Goal: Check status

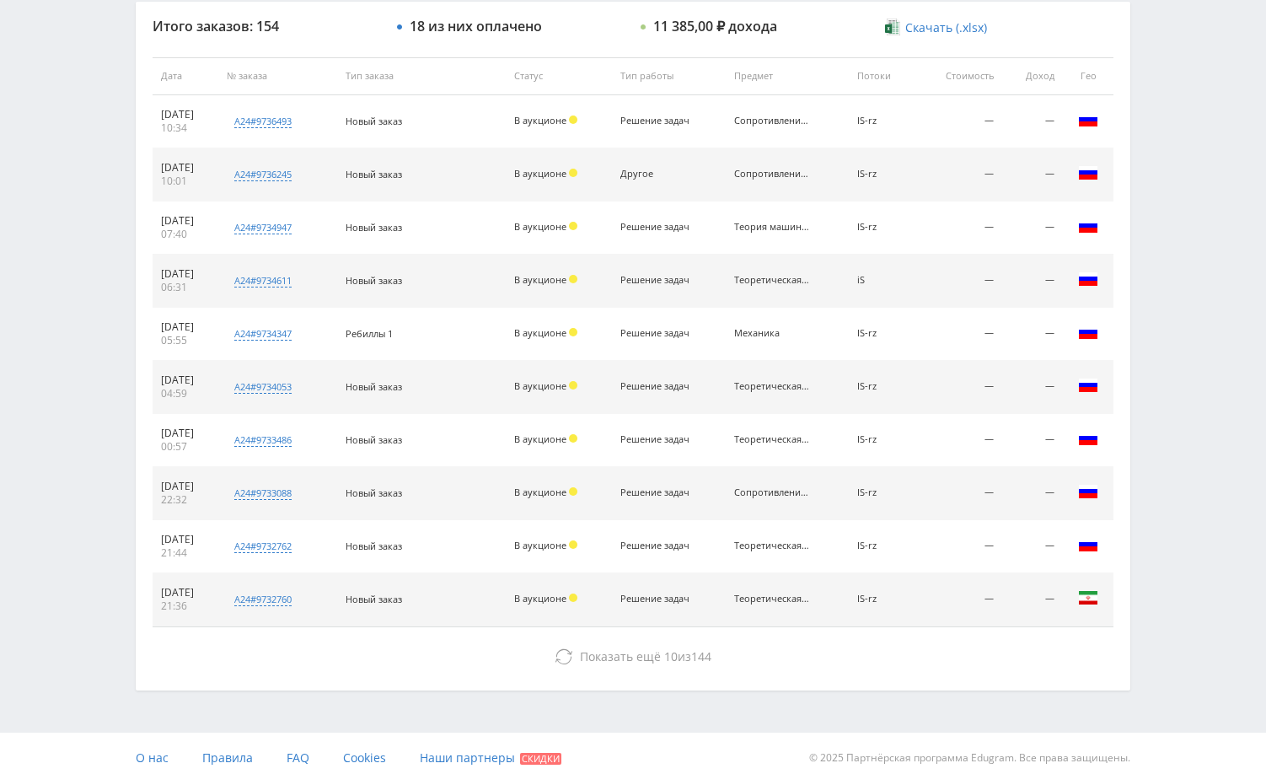
scroll to position [641, 0]
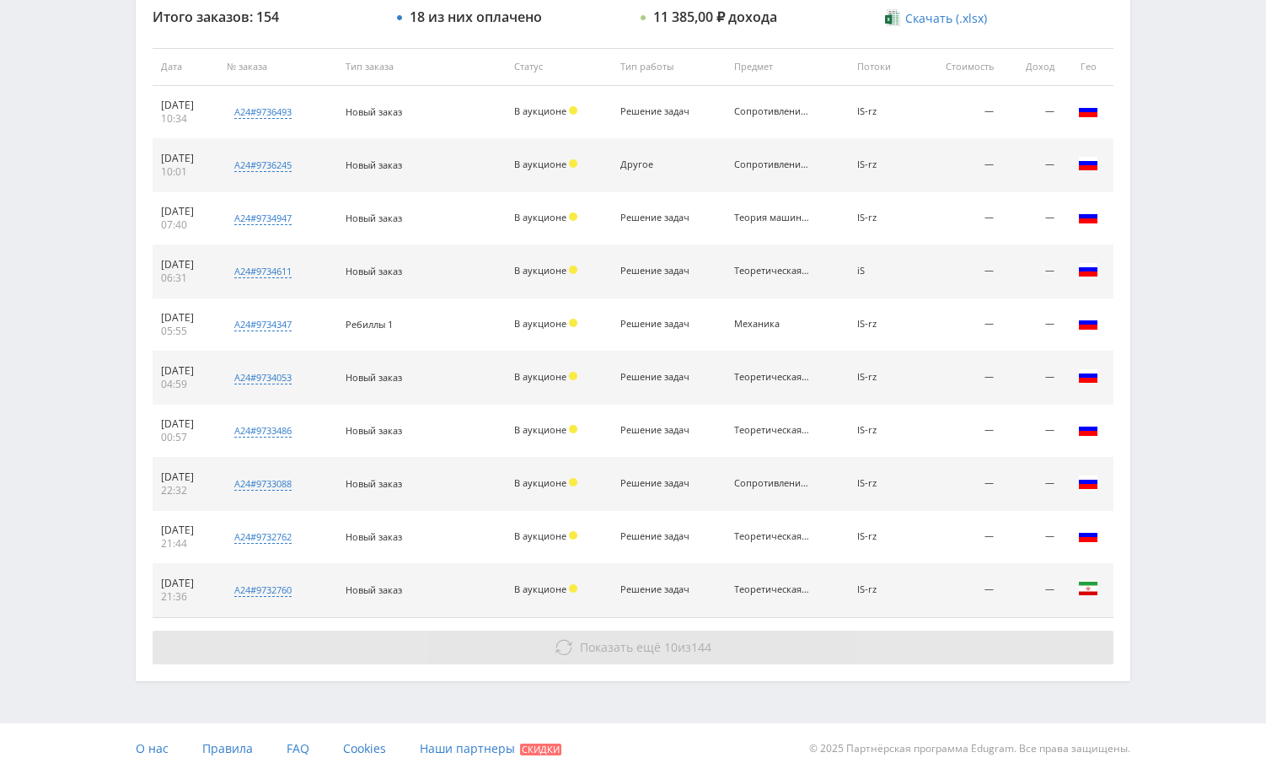
click at [957, 640] on button "Показать ещё 10 из 144" at bounding box center [633, 647] width 961 height 34
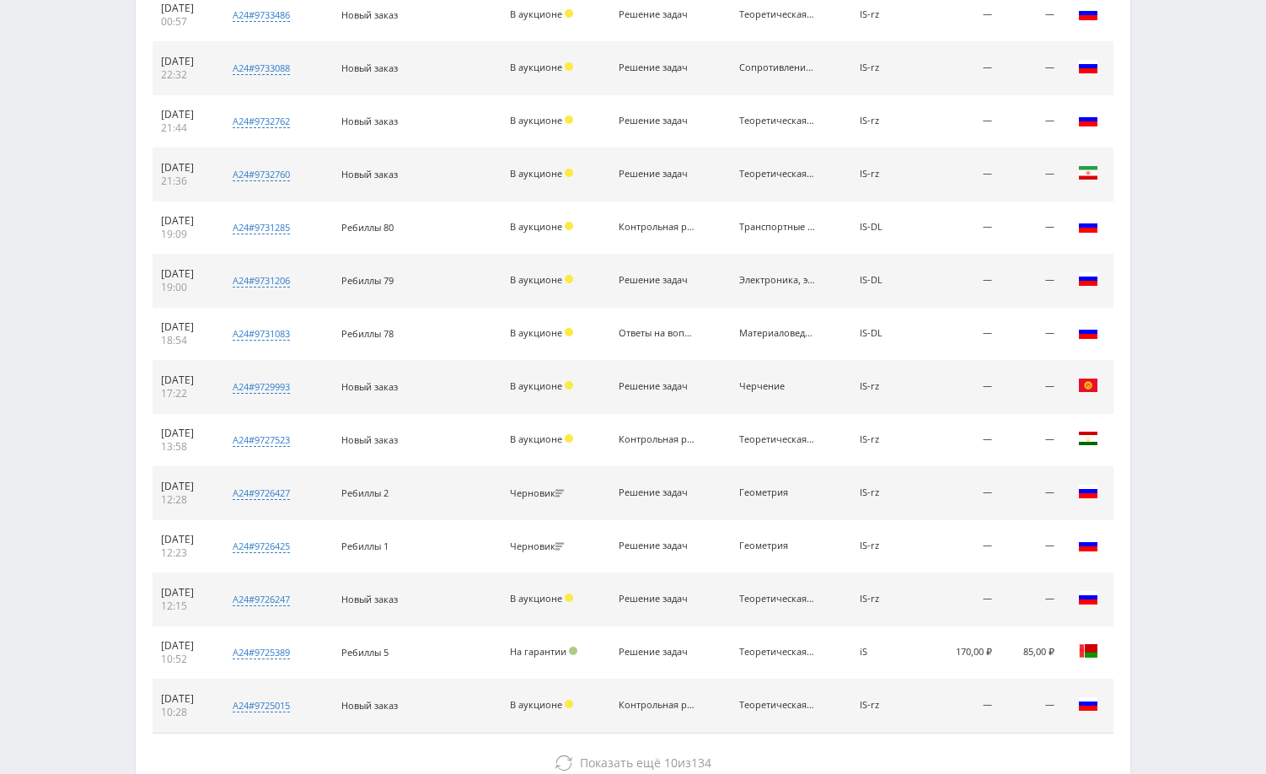
scroll to position [1172, 0]
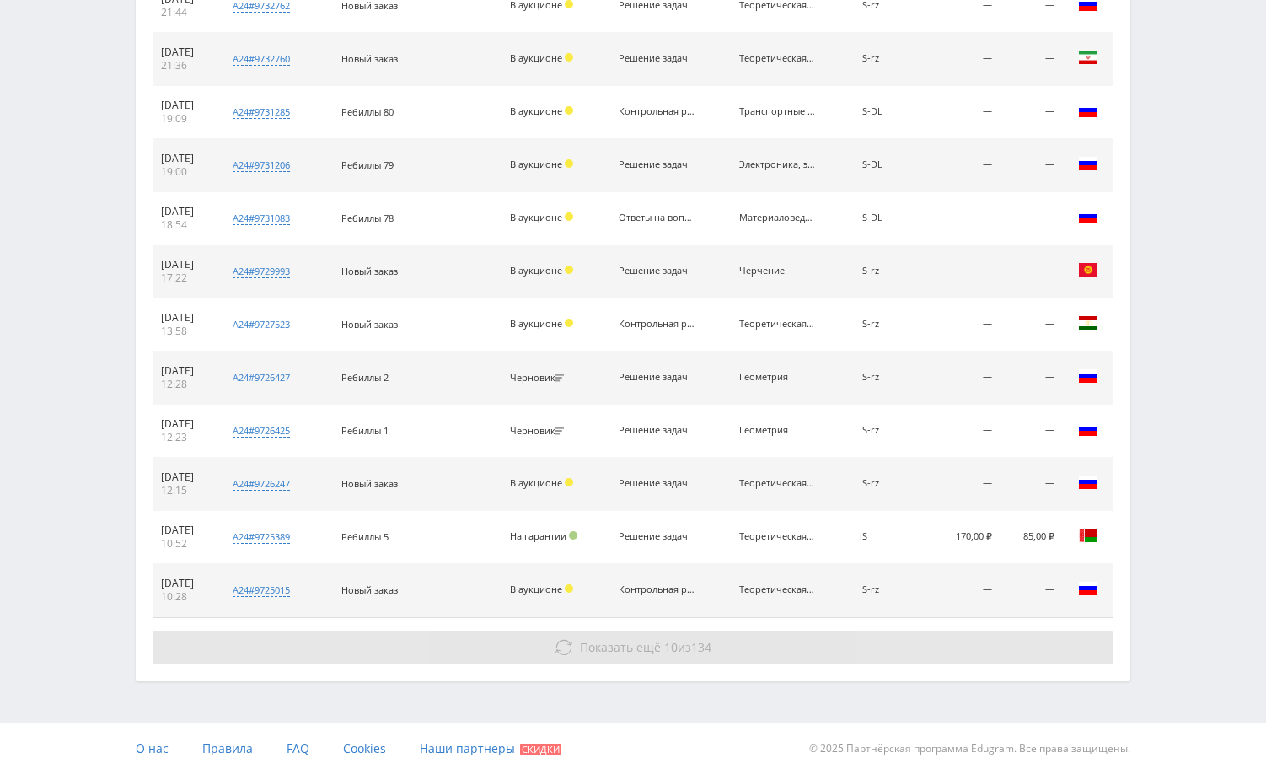
click at [905, 652] on button "Показать ещё 10 из 134" at bounding box center [633, 647] width 961 height 34
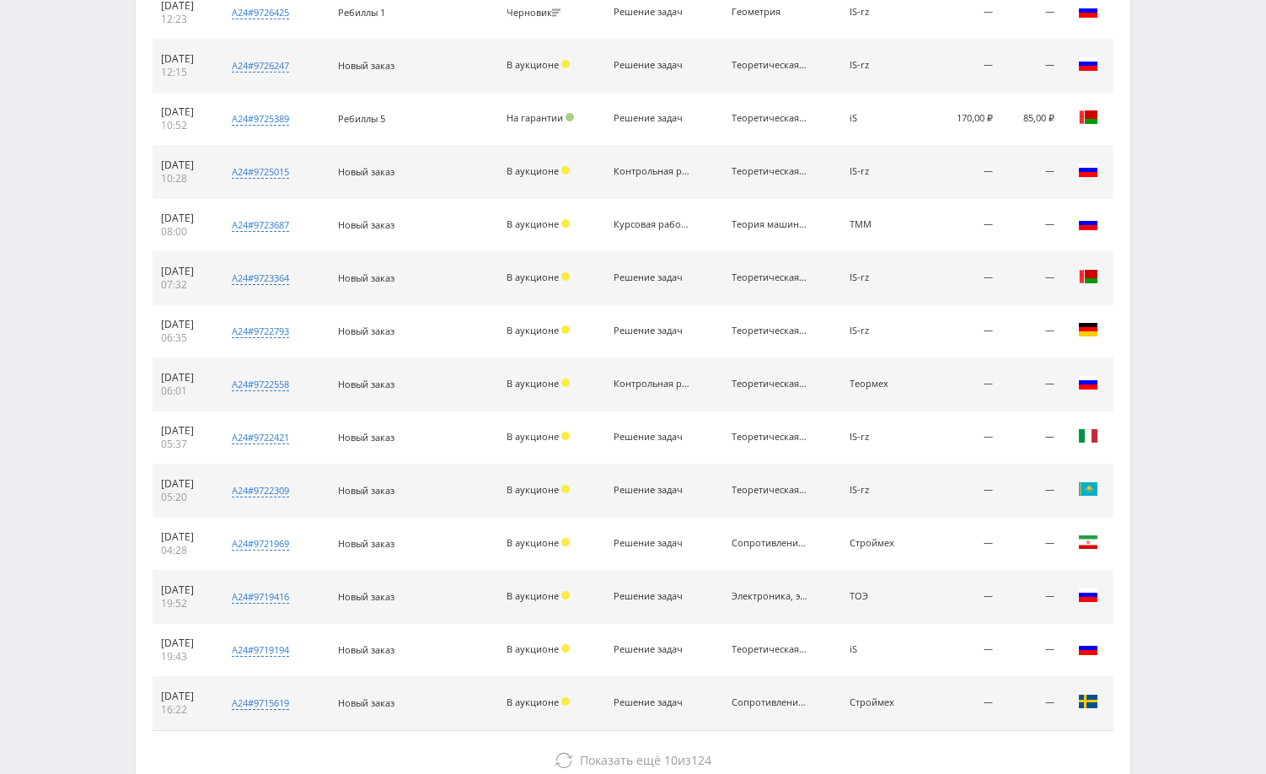
scroll to position [1703, 0]
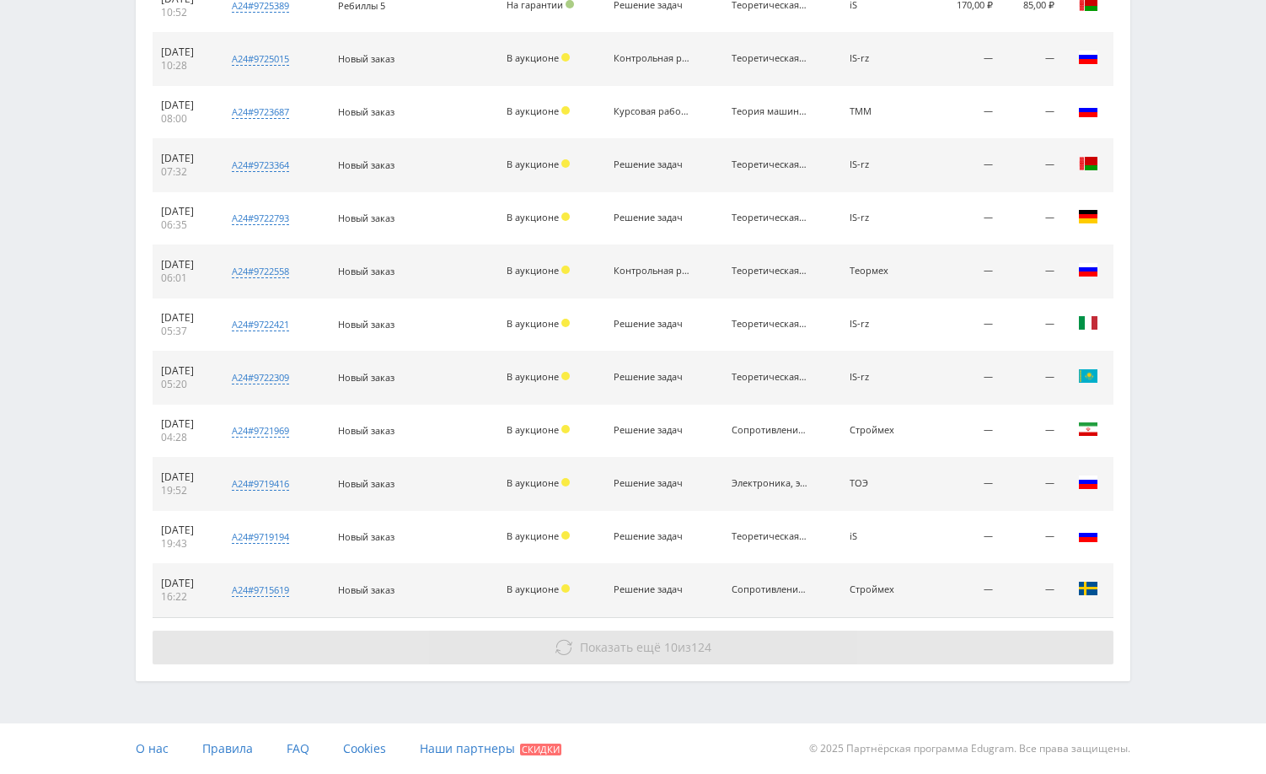
click at [1005, 660] on button "Показать ещё 10 из 124" at bounding box center [633, 647] width 961 height 34
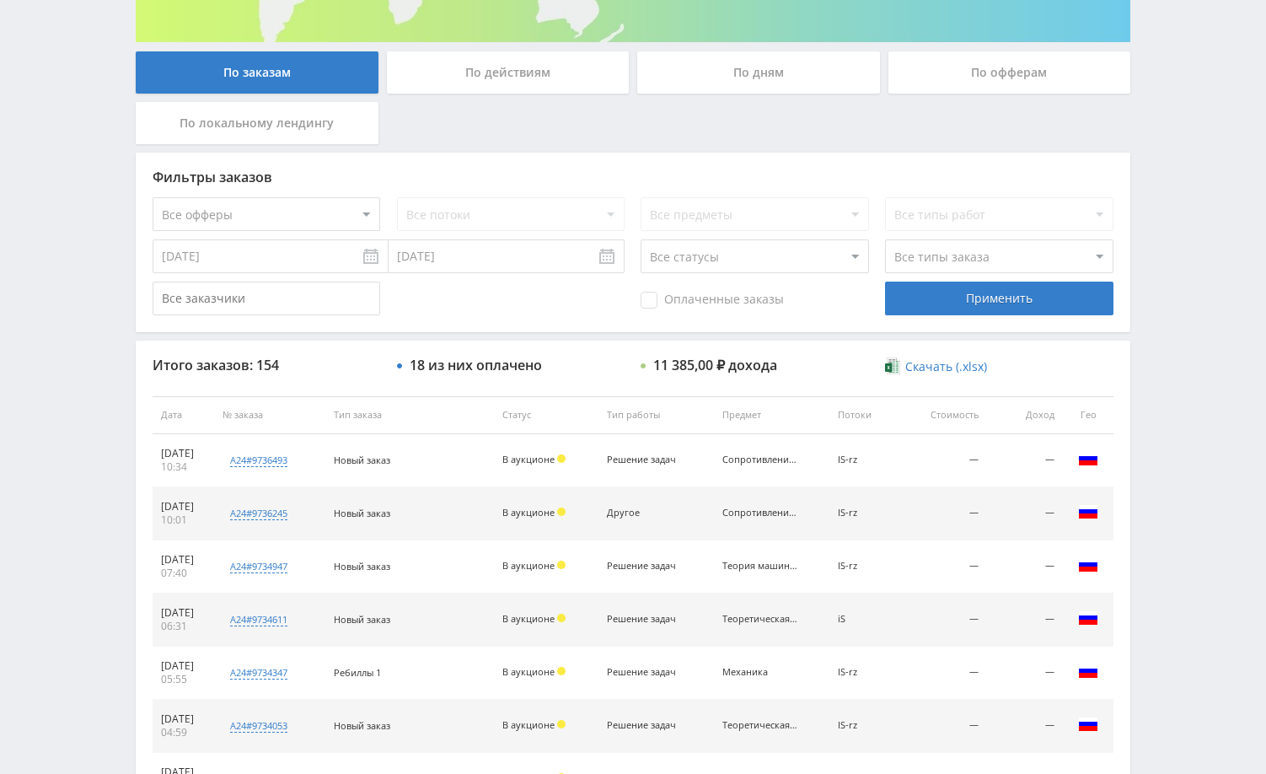
scroll to position [0, 0]
